Goal: Information Seeking & Learning: Learn about a topic

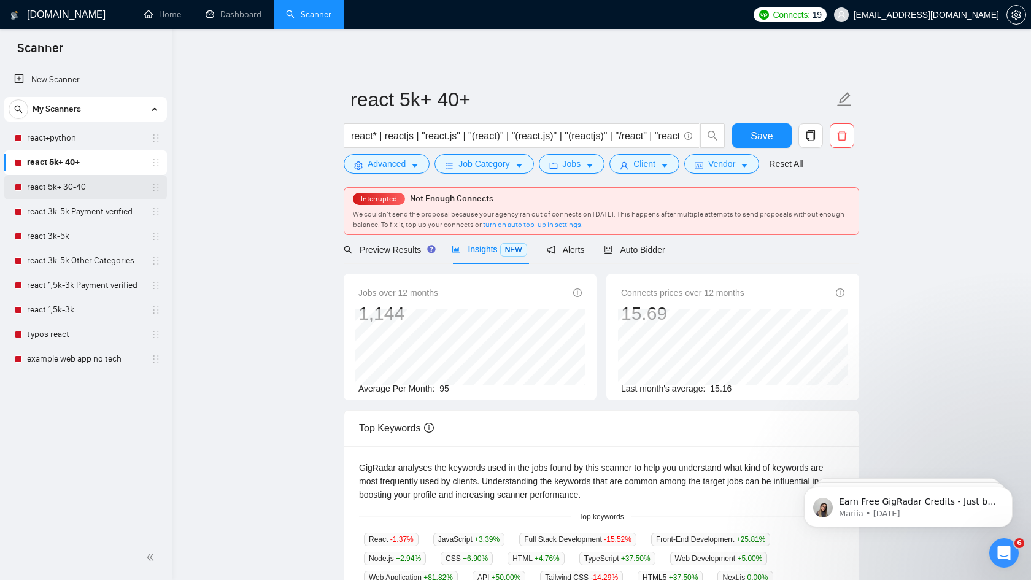
click at [83, 189] on link "react 5k+ 30-40" at bounding box center [85, 187] width 117 height 25
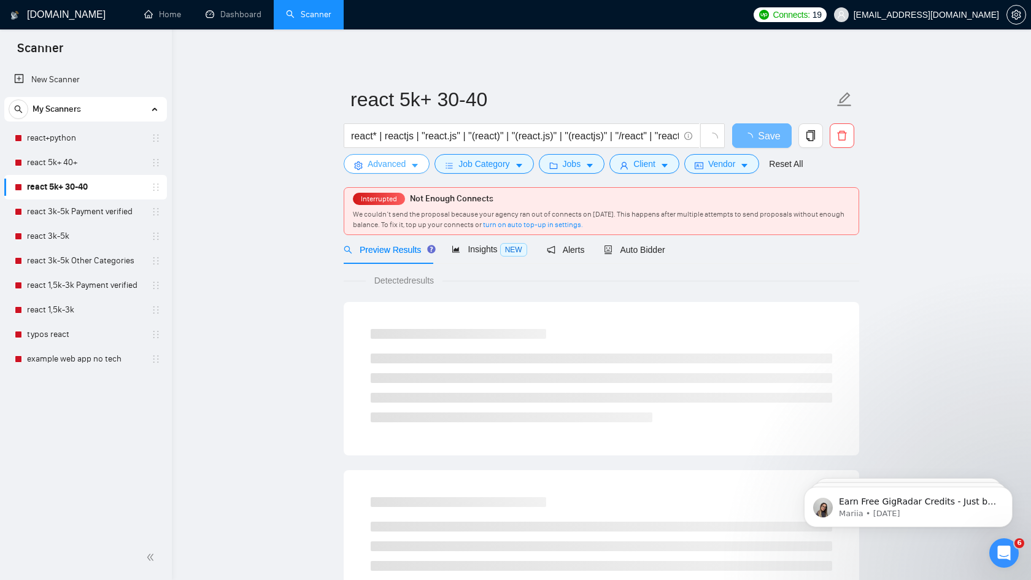
click at [402, 164] on span "Advanced" at bounding box center [387, 164] width 38 height 14
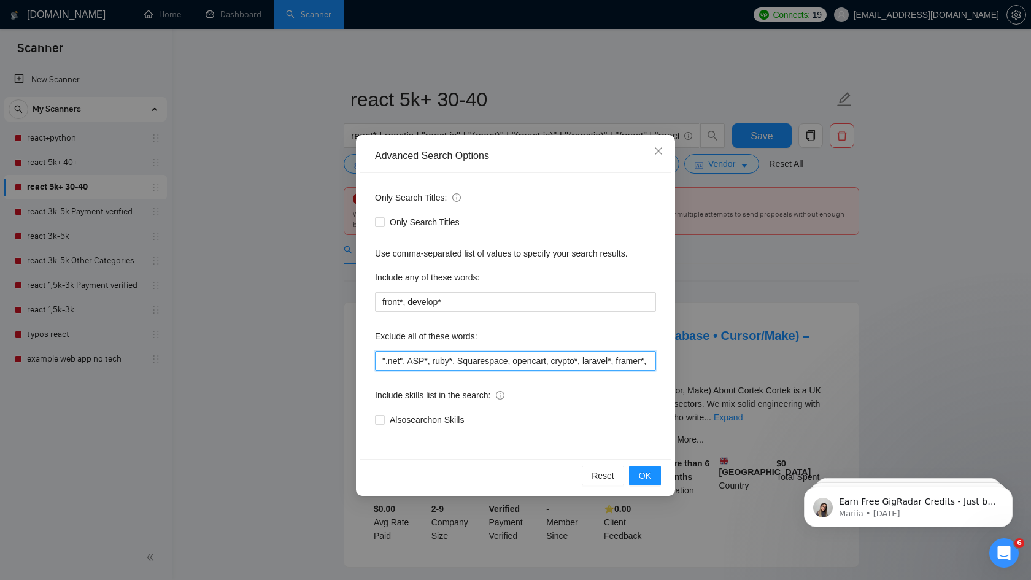
click at [467, 357] on input "".net", ASP*, ruby*, Squarespace, opencart, crypto*, laravel*, framer*, python*…" at bounding box center [515, 361] width 281 height 20
click at [410, 363] on input "".net", ASP*, ruby*, Squarespace, opencart, crypto*, laravel*, framer*, python*…" at bounding box center [515, 361] width 281 height 20
click at [458, 362] on input "".net", ASP*, ruby*, Squarespace, opencart, crypto*, laravel*, framer*, python*…" at bounding box center [515, 361] width 281 height 20
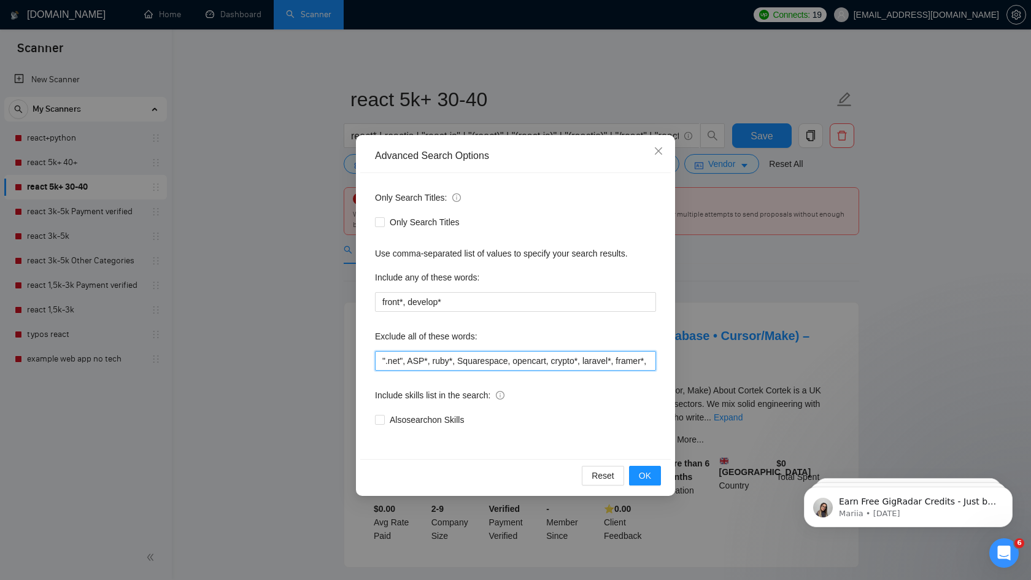
click at [458, 362] on input "".net", ASP*, ruby*, Squarespace, opencart, crypto*, laravel*, framer*, python*…" at bounding box center [515, 361] width 281 height 20
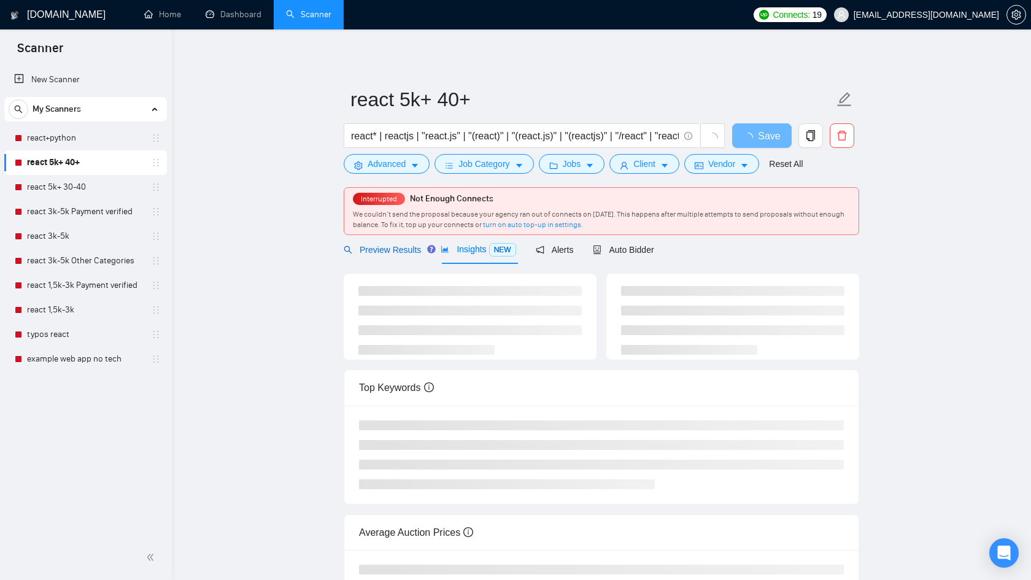
click at [395, 249] on span "Preview Results" at bounding box center [382, 250] width 77 height 10
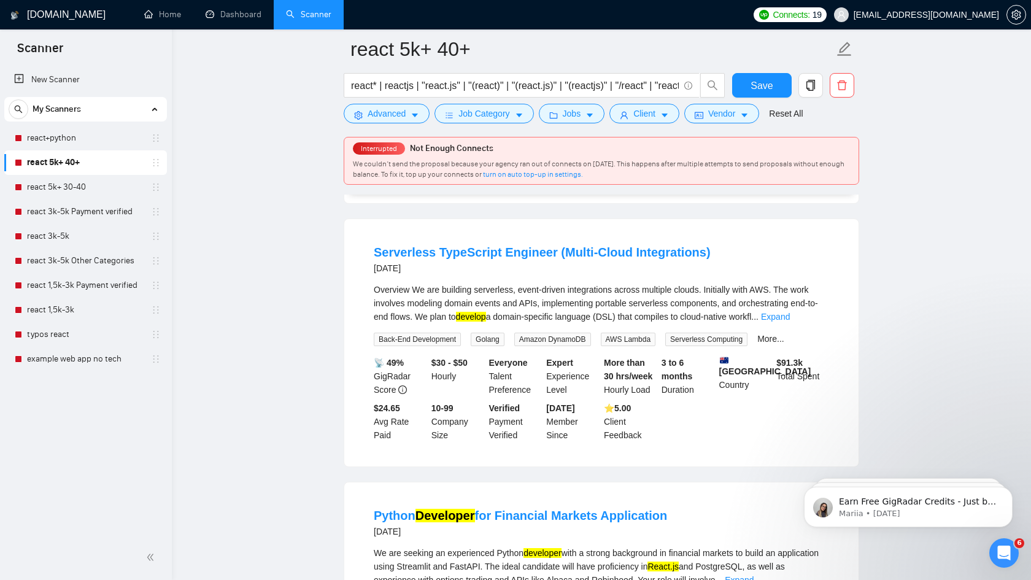
scroll to position [1717, 0]
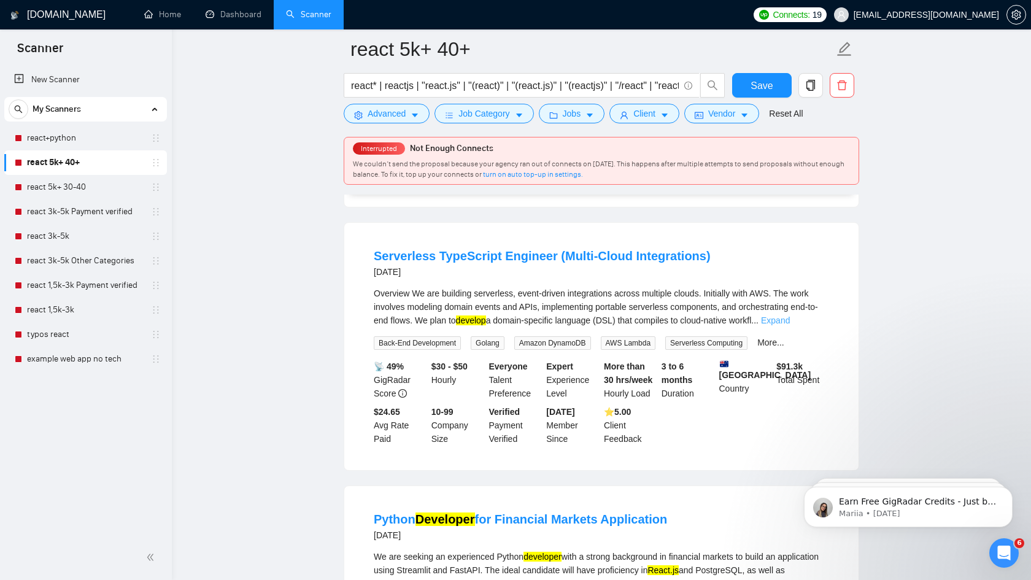
click at [790, 325] on link "Expand" at bounding box center [775, 320] width 29 height 10
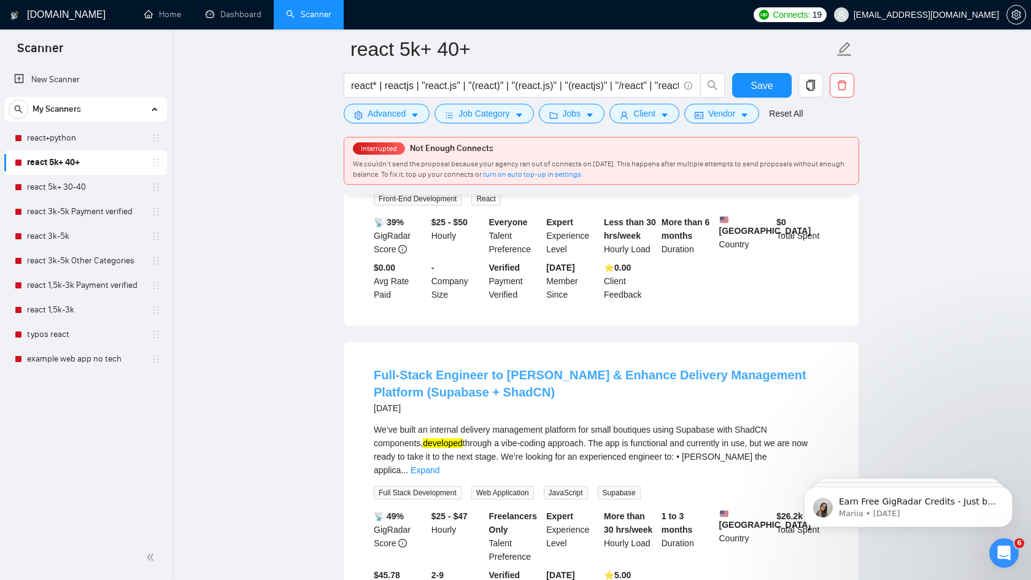
scroll to position [759, 0]
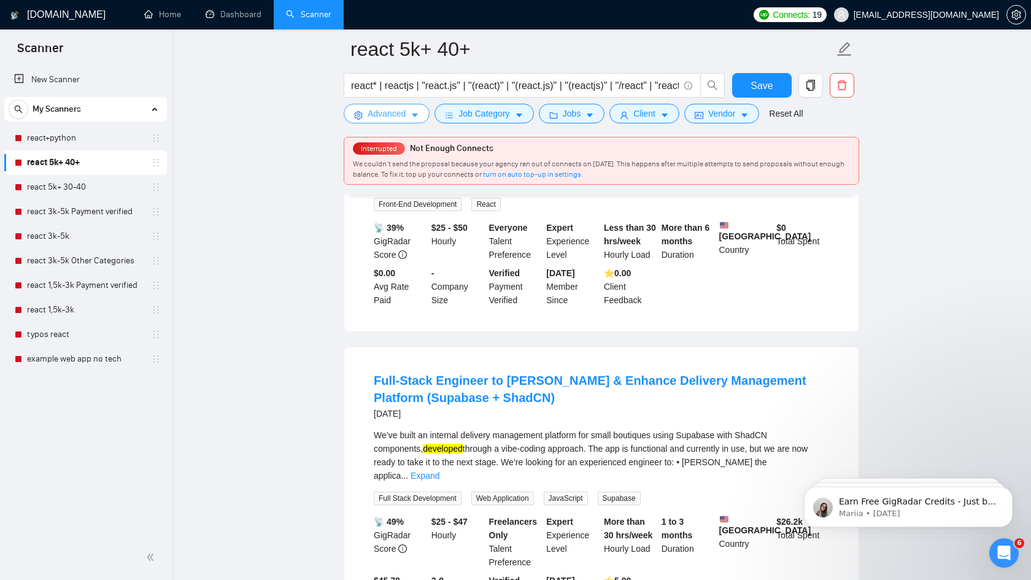
click at [392, 112] on span "Advanced" at bounding box center [387, 114] width 38 height 14
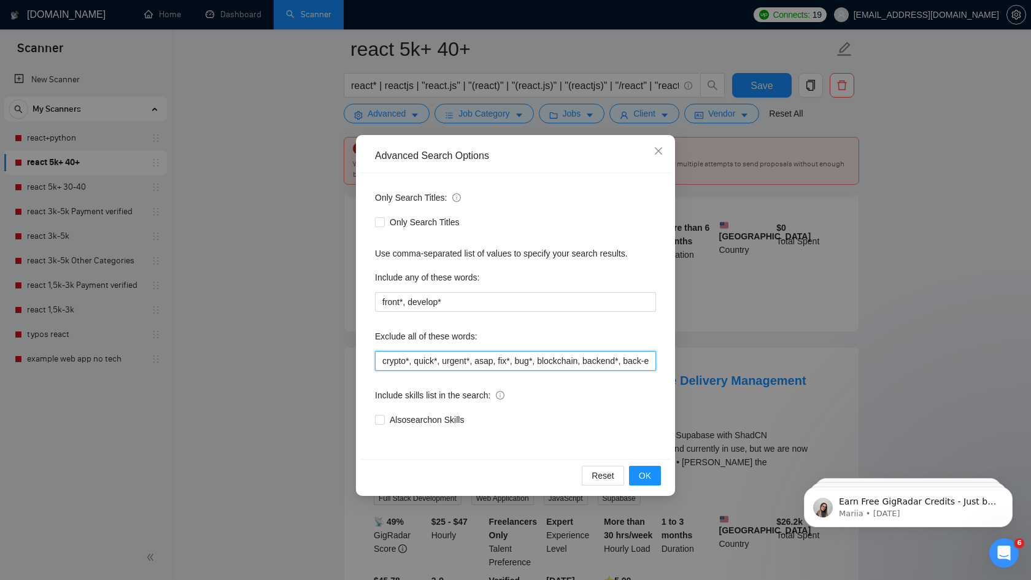
click at [492, 362] on input "crypto*, quick*, urgent*, asap, fix*, bug*, blockchain, backend*, back-end, "lo…" at bounding box center [515, 361] width 281 height 20
click at [659, 152] on icon "close" at bounding box center [658, 150] width 7 height 7
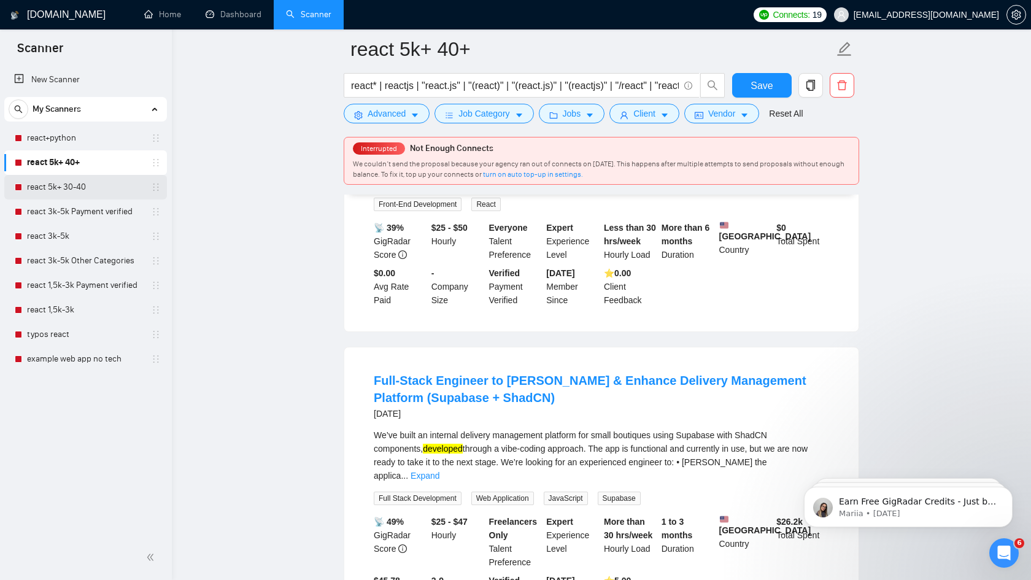
click at [81, 190] on link "react 5k+ 30-40" at bounding box center [85, 187] width 117 height 25
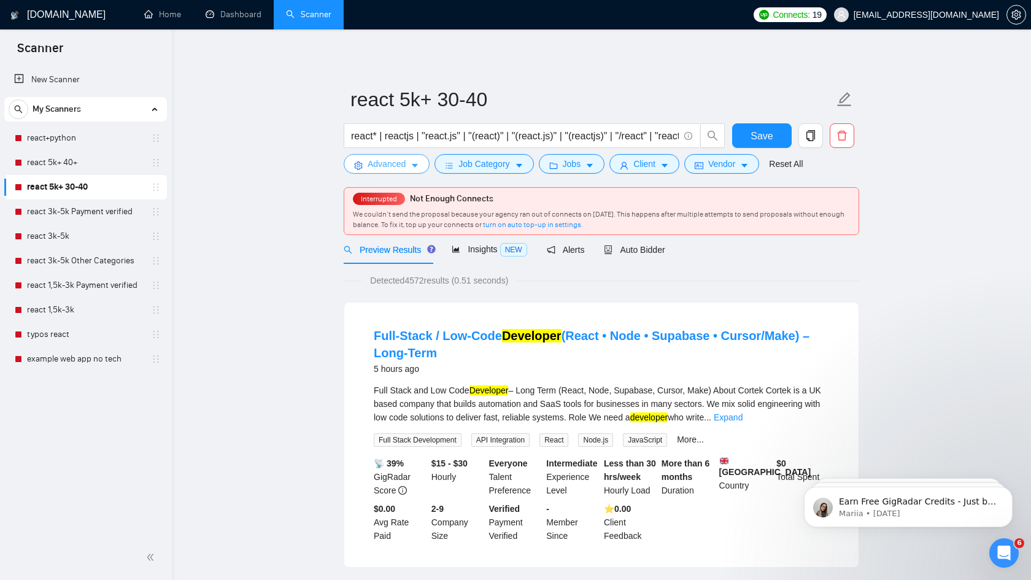
click at [385, 166] on span "Advanced" at bounding box center [387, 164] width 38 height 14
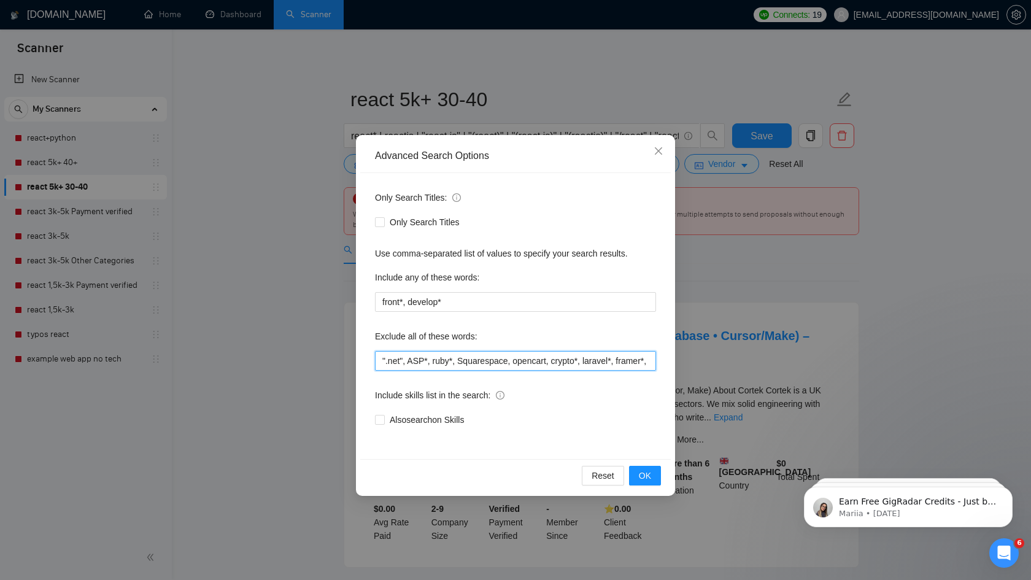
click at [471, 360] on input "".net", ASP*, ruby*, Squarespace, opencart, crypto*, laravel*, framer*, python*…" at bounding box center [515, 361] width 281 height 20
click at [658, 154] on icon "close" at bounding box center [659, 151] width 10 height 10
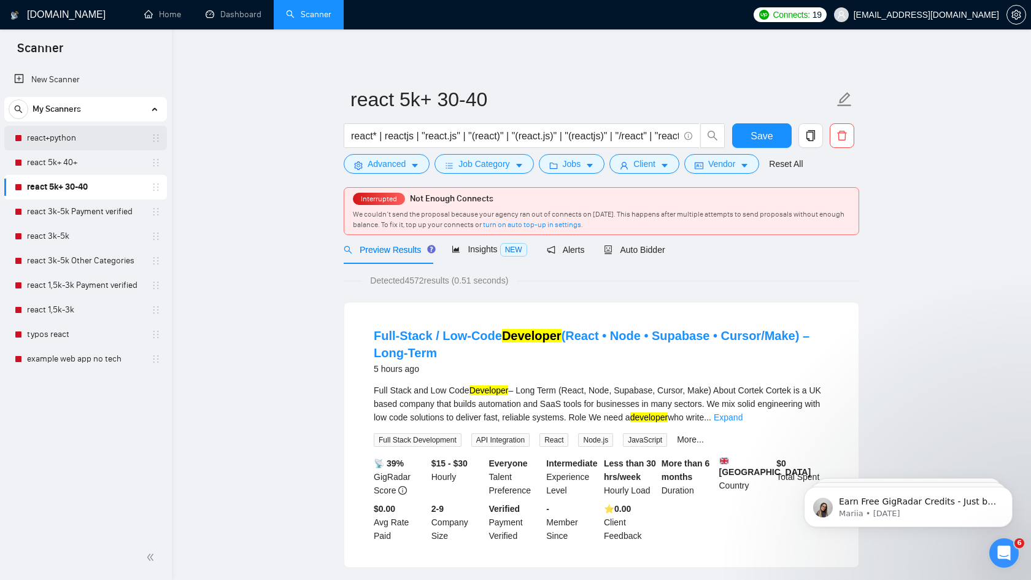
click at [75, 139] on link "react+python" at bounding box center [85, 138] width 117 height 25
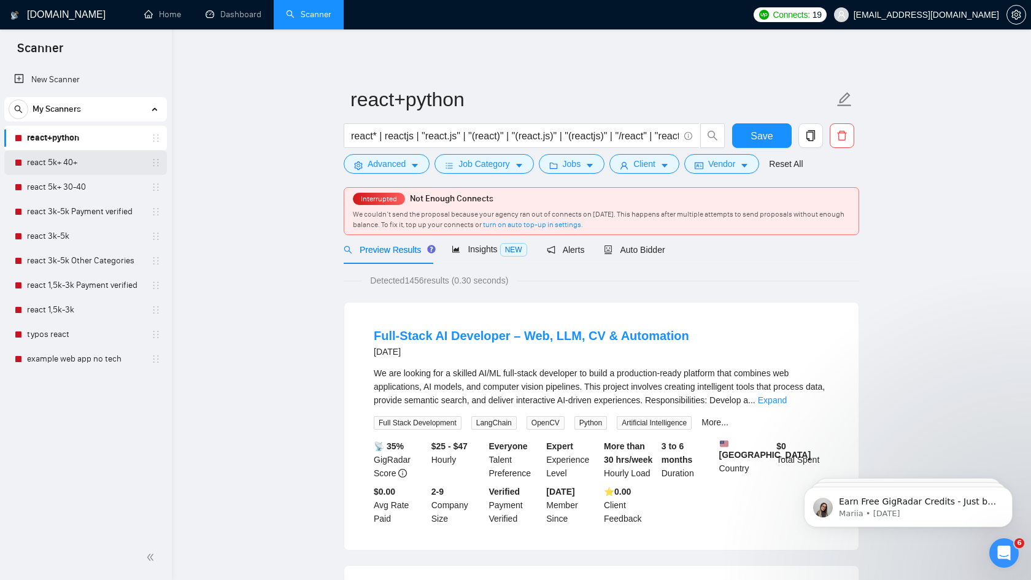
click at [72, 163] on link "react 5k+ 40+" at bounding box center [85, 162] width 117 height 25
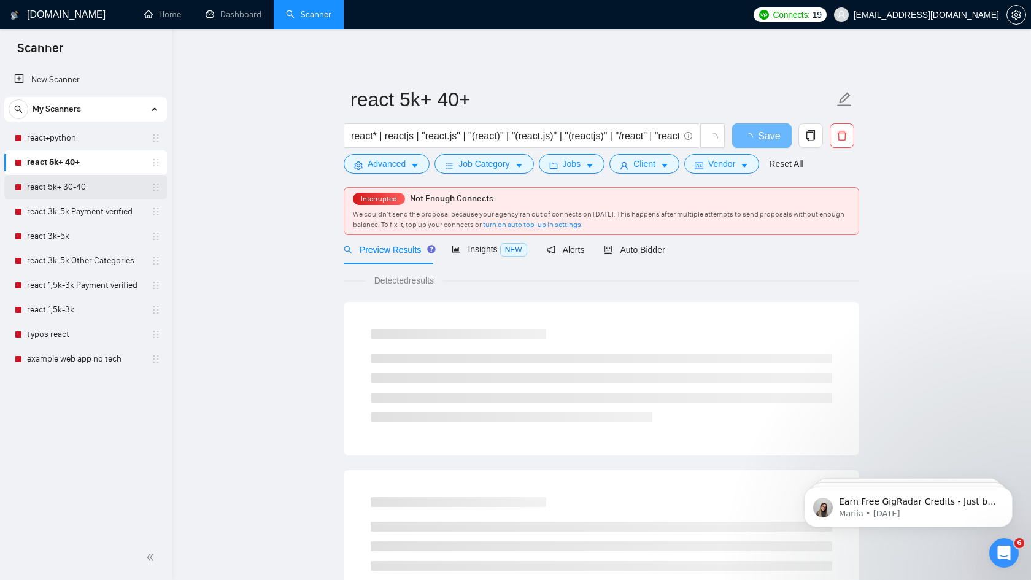
click at [73, 184] on link "react 5k+ 30-40" at bounding box center [85, 187] width 117 height 25
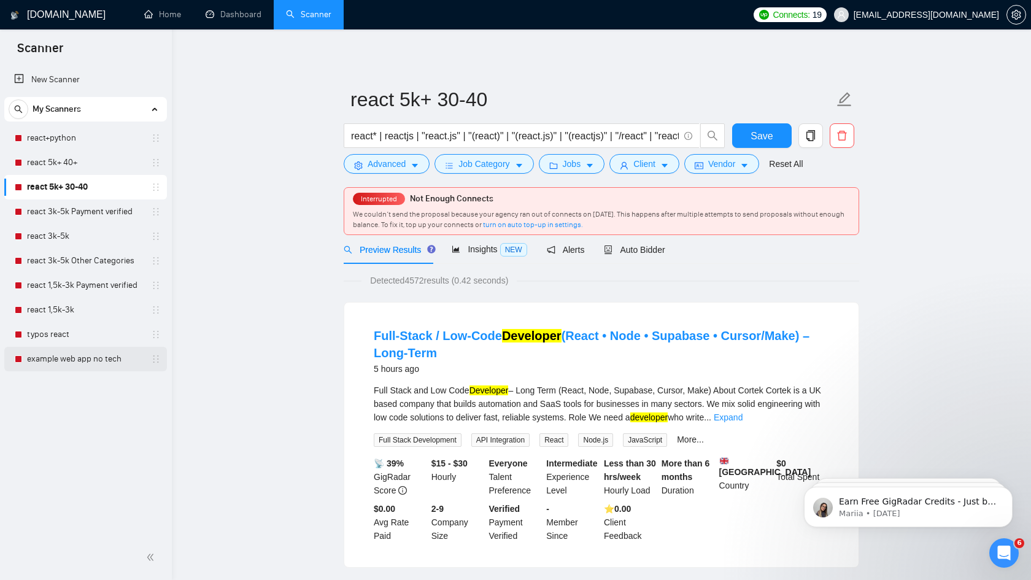
click at [96, 360] on link "example web app no tech" at bounding box center [85, 359] width 117 height 25
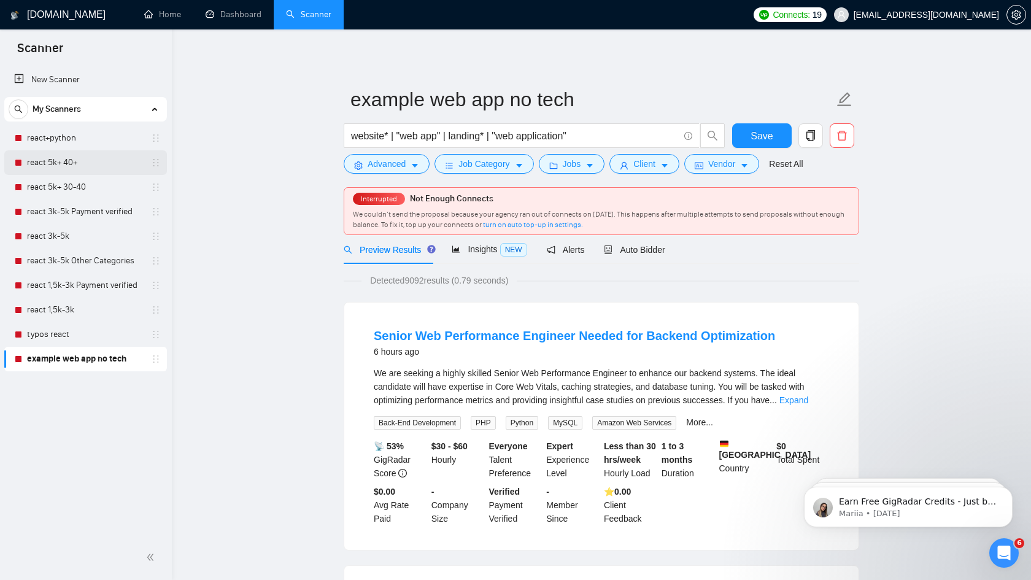
click at [65, 166] on link "react 5k+ 40+" at bounding box center [85, 162] width 117 height 25
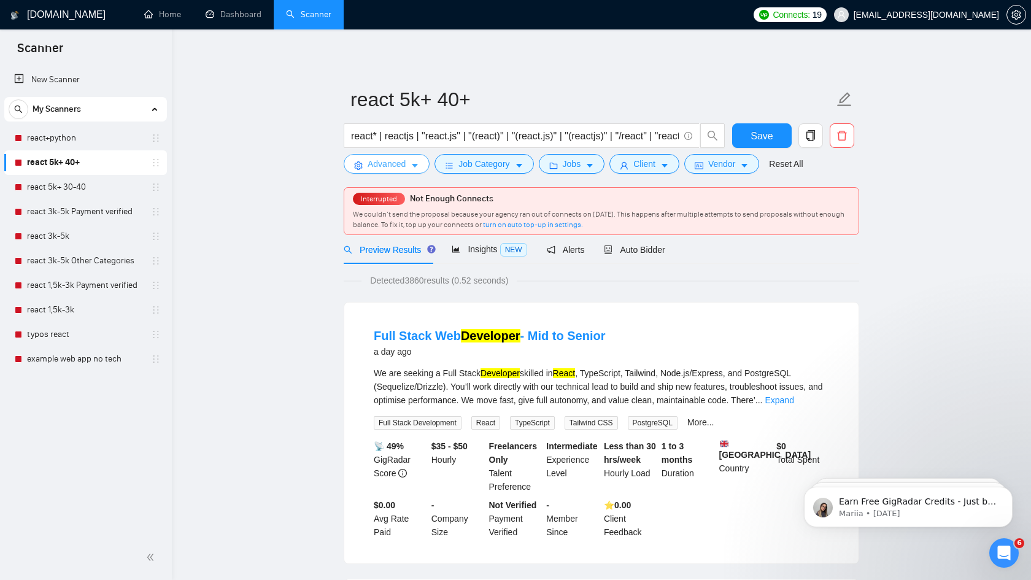
click at [398, 161] on span "Advanced" at bounding box center [387, 164] width 38 height 14
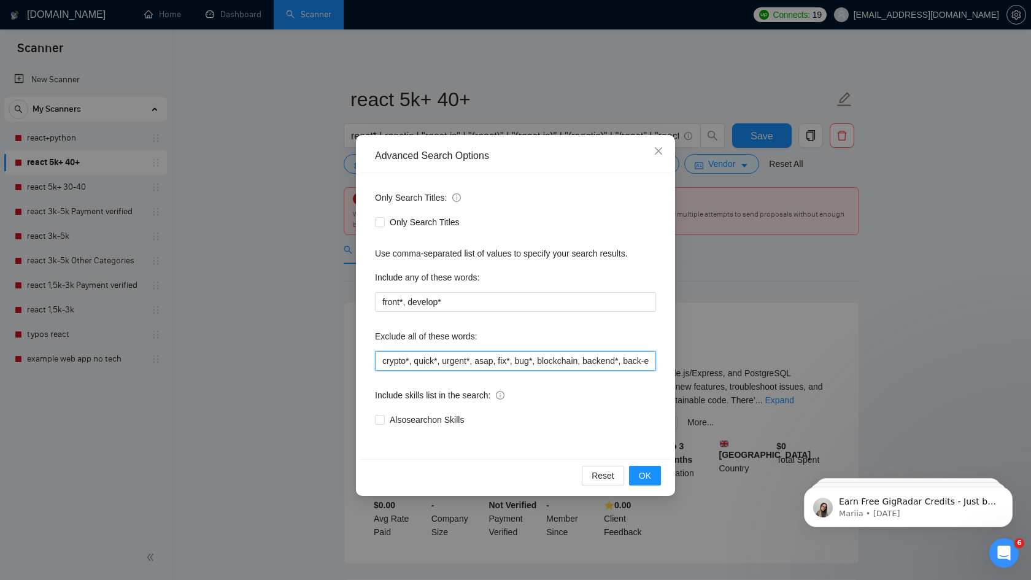
click at [465, 361] on input "crypto*, quick*, urgent*, asap, fix*, bug*, blockchain, backend*, back-end, "lo…" at bounding box center [515, 361] width 281 height 20
click at [571, 363] on input "crypto*, quick*, urgent*, asap, fix*, bug*, blockchain, backend*, back-end, "lo…" at bounding box center [515, 361] width 281 height 20
click at [436, 357] on input "crypto*, quick*, urgent*, asap, fix*, bug*, blockchain, backend*, back-end, "lo…" at bounding box center [515, 361] width 281 height 20
